Goal: Task Accomplishment & Management: Manage account settings

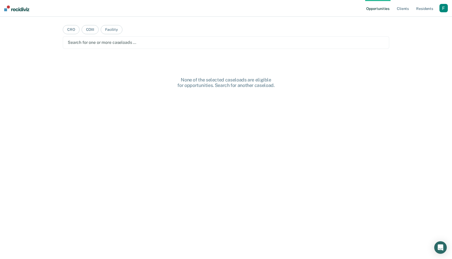
click at [447, 7] on div "button" at bounding box center [443, 8] width 8 height 8
click at [408, 20] on link "Profile" at bounding box center [422, 21] width 42 height 4
